Goal: Information Seeking & Learning: Learn about a topic

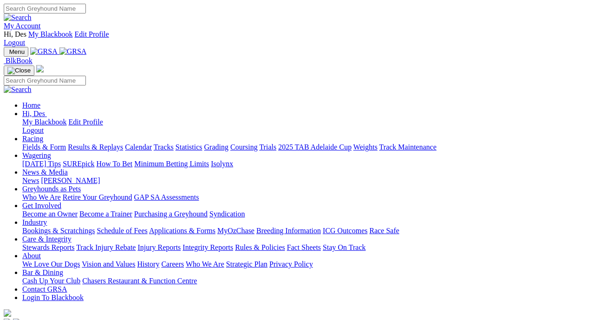
scroll to position [184, 0]
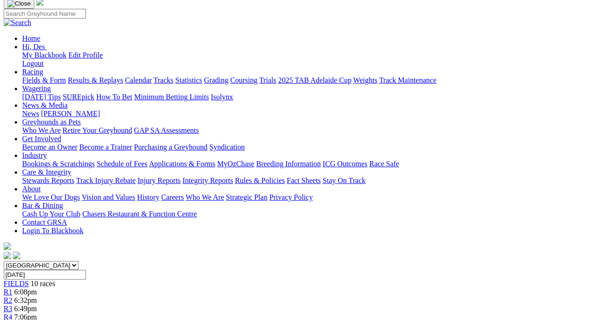
scroll to position [0, 1]
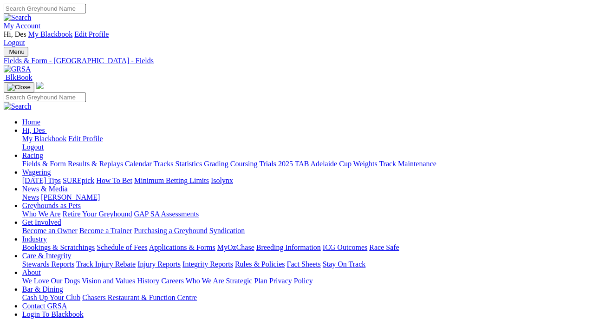
click at [46, 160] on link "Fields & Form" at bounding box center [44, 164] width 44 height 8
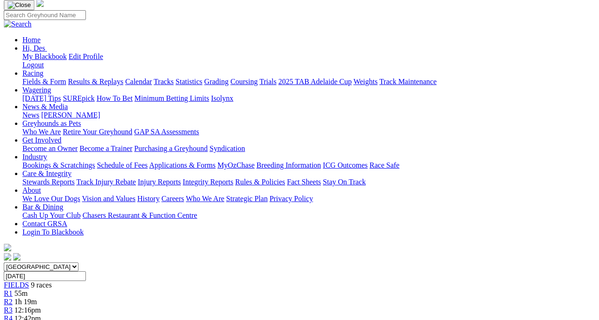
scroll to position [0, 1]
